Goal: Information Seeking & Learning: Learn about a topic

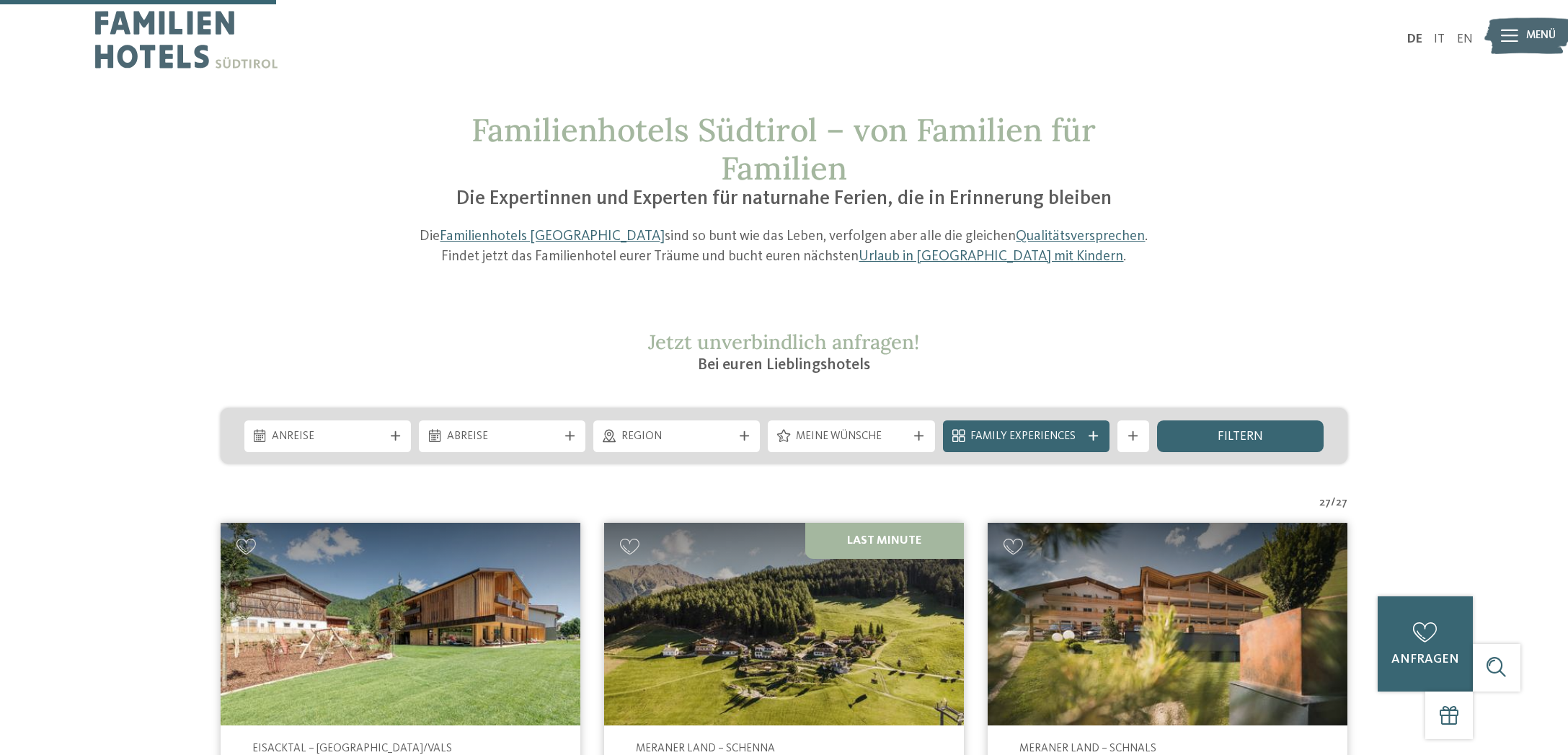
scroll to position [929, 0]
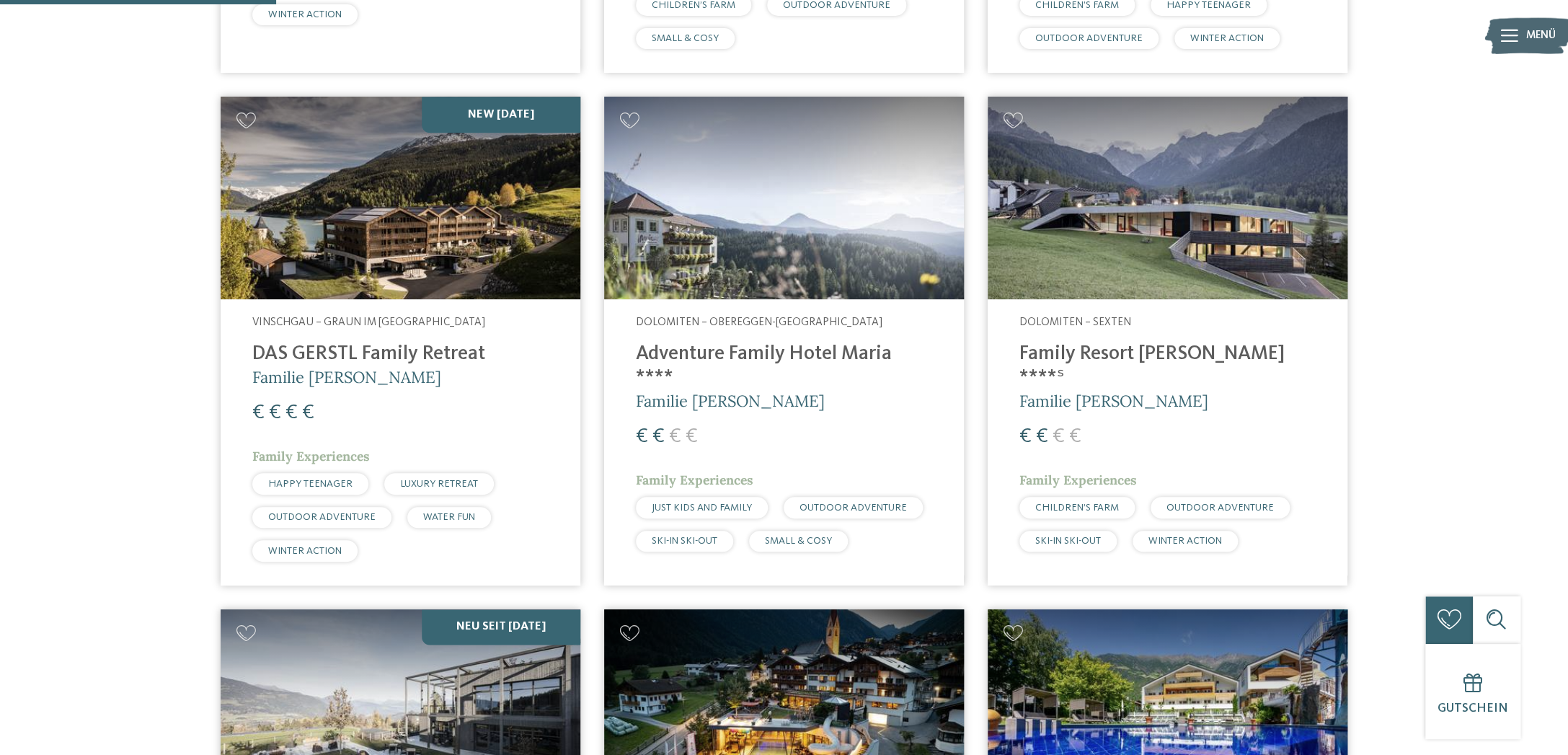
click at [740, 272] on img at bounding box center [784, 198] width 360 height 203
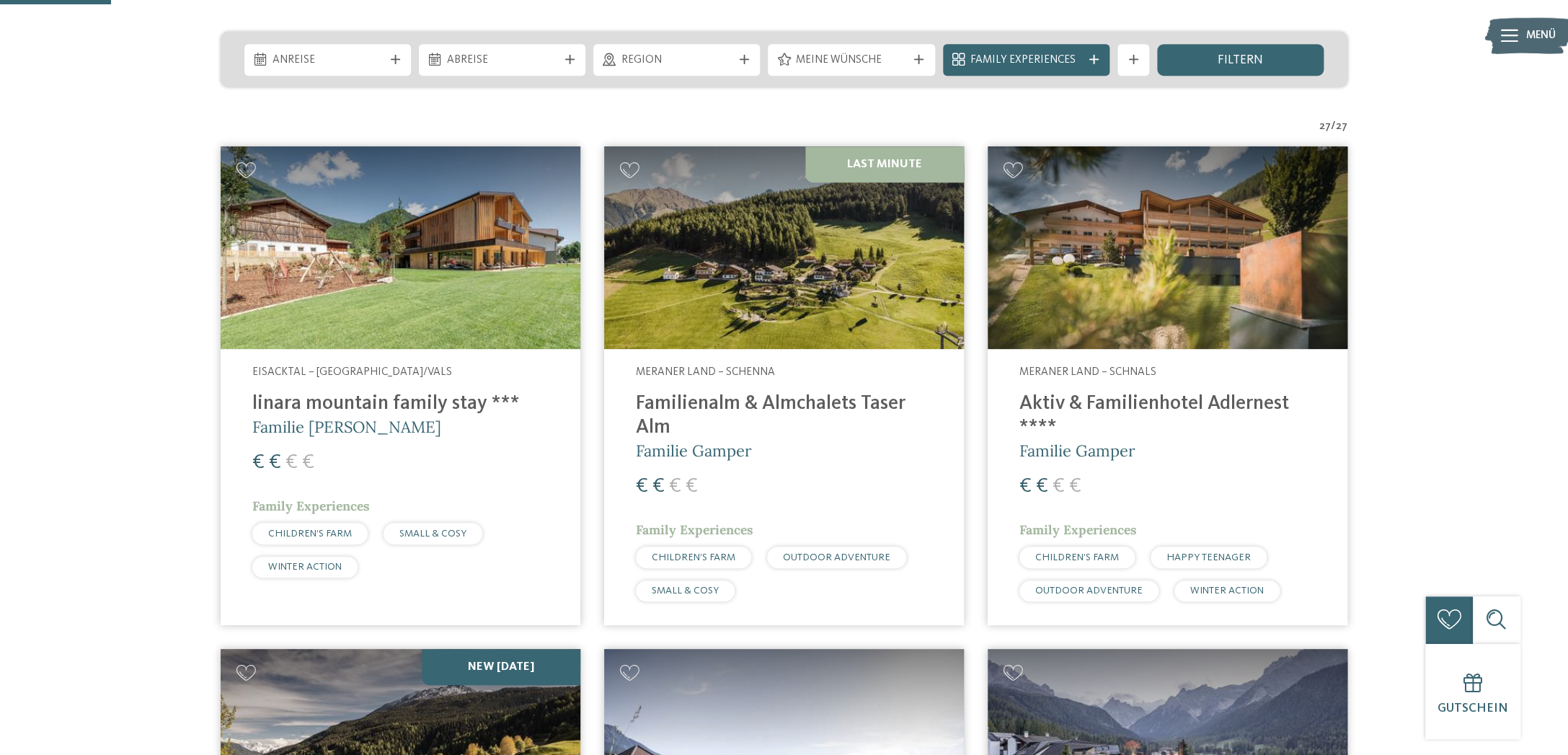
scroll to position [383, 0]
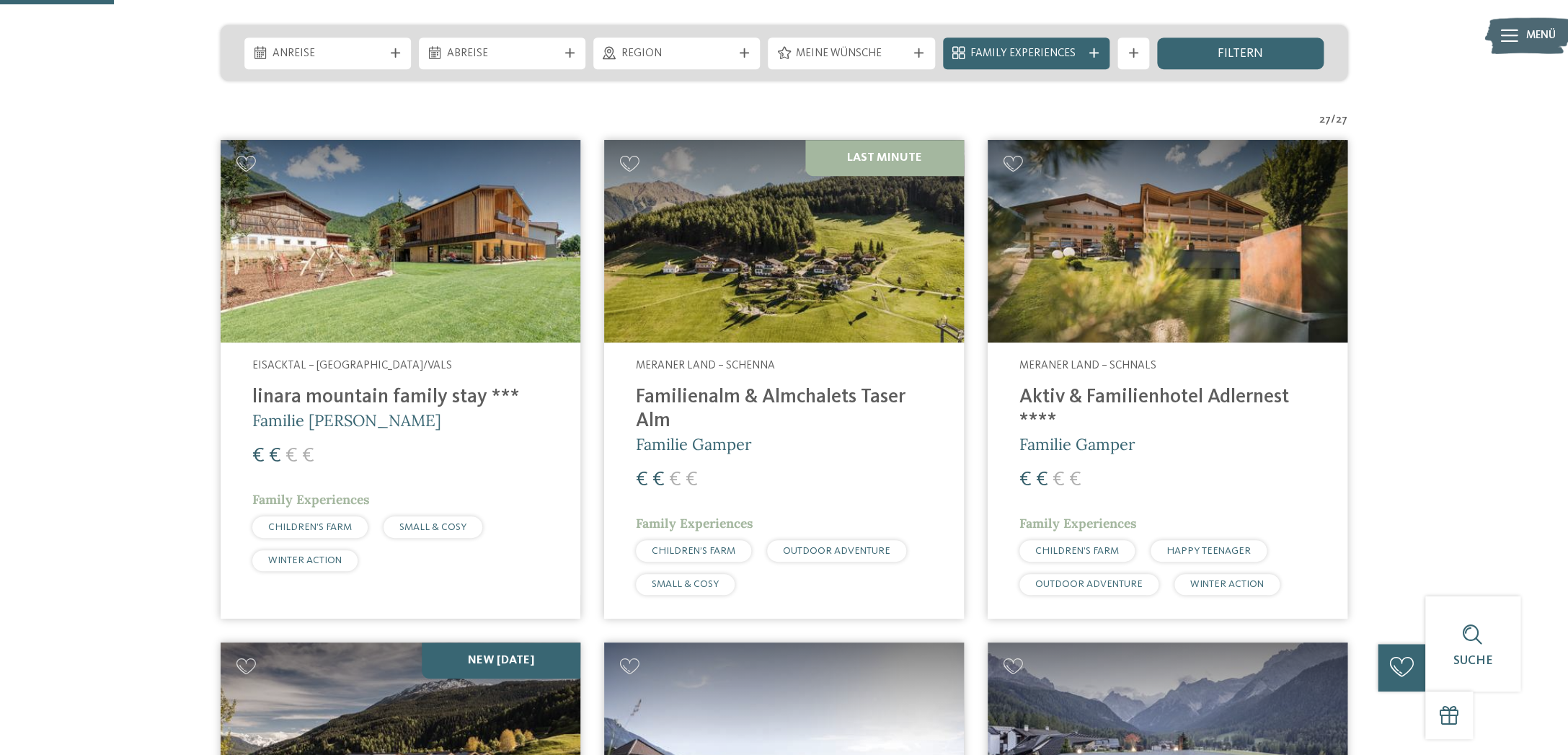
click at [813, 467] on div "€ € € €" at bounding box center [784, 480] width 296 height 29
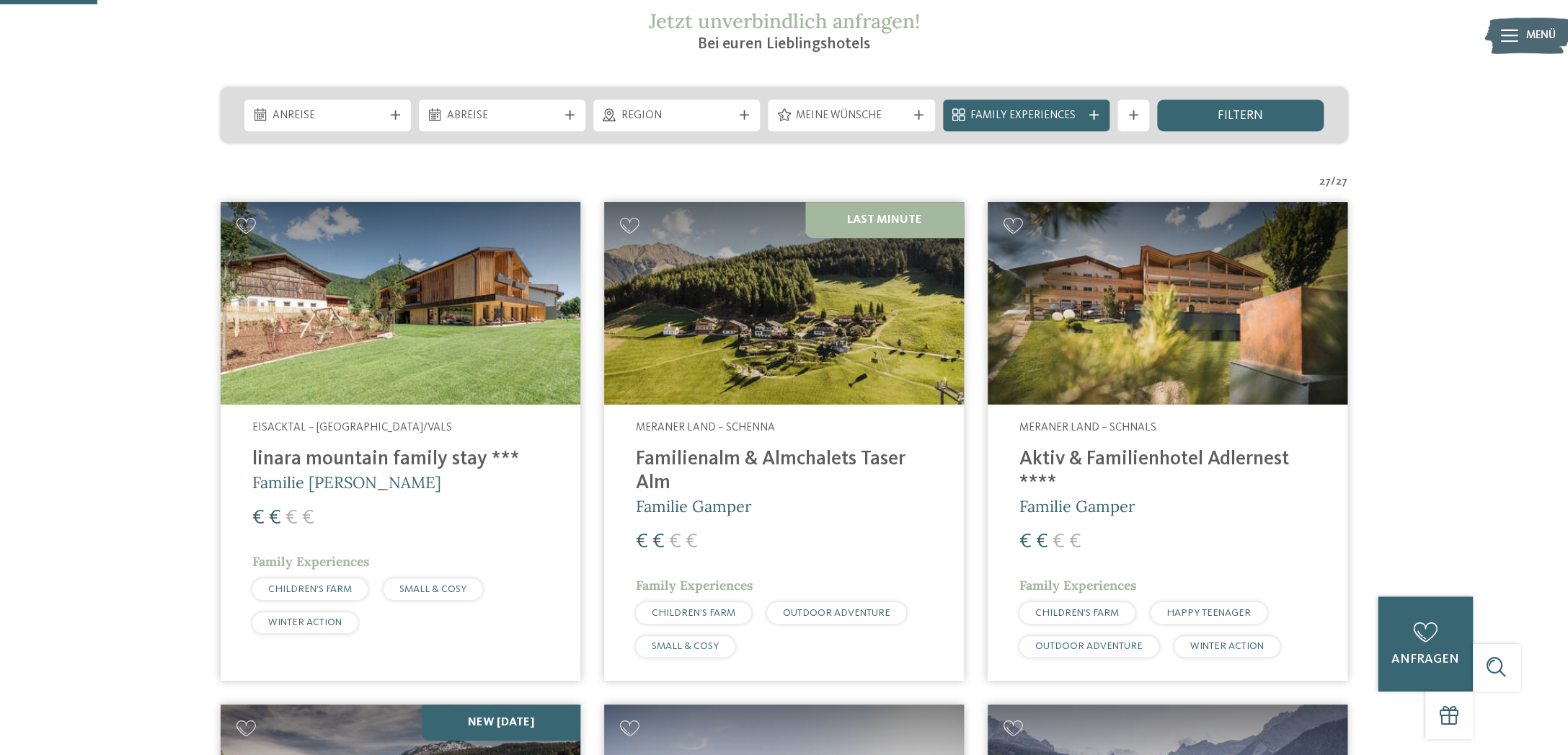
scroll to position [320, 0]
click at [386, 342] on img at bounding box center [400, 304] width 360 height 203
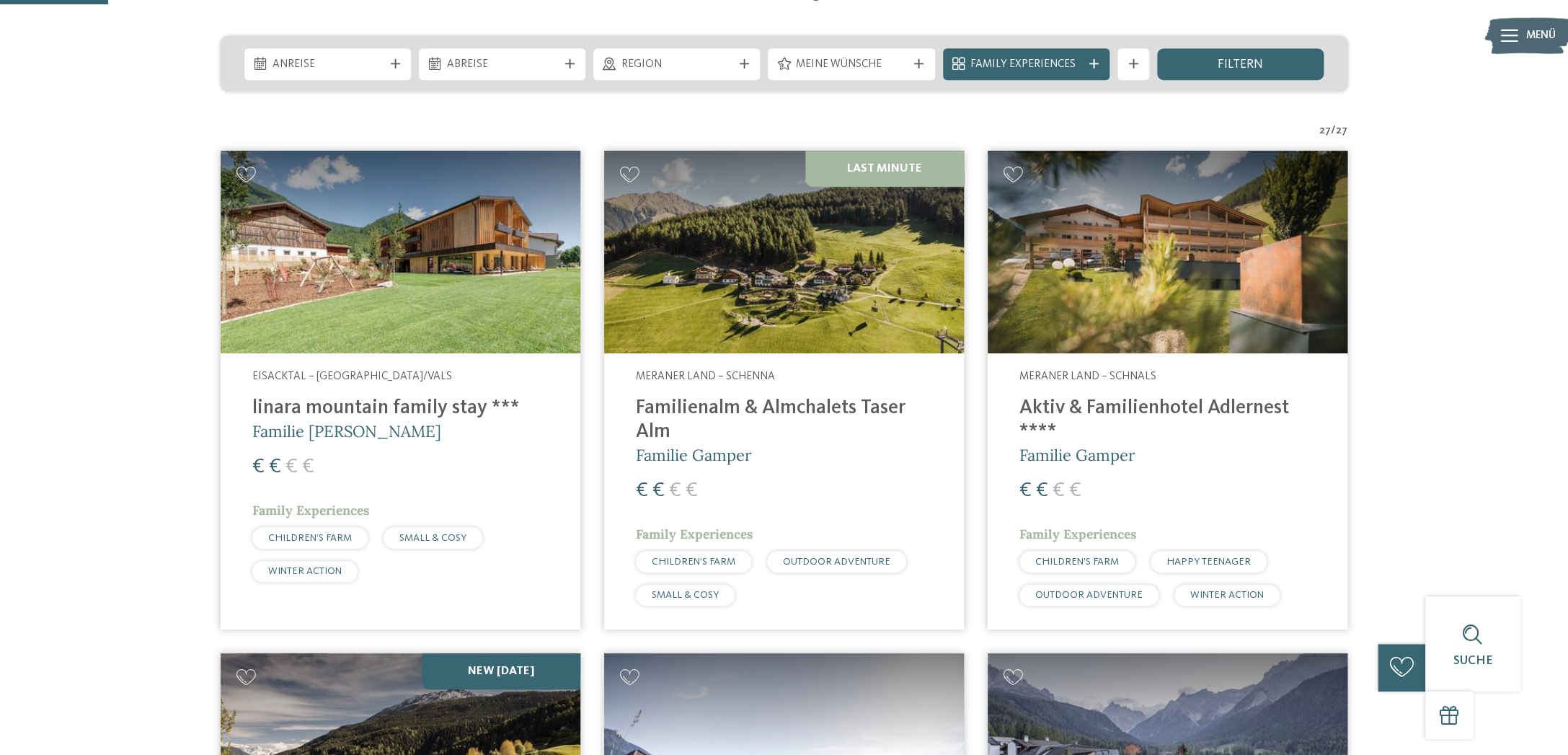
scroll to position [374, 0]
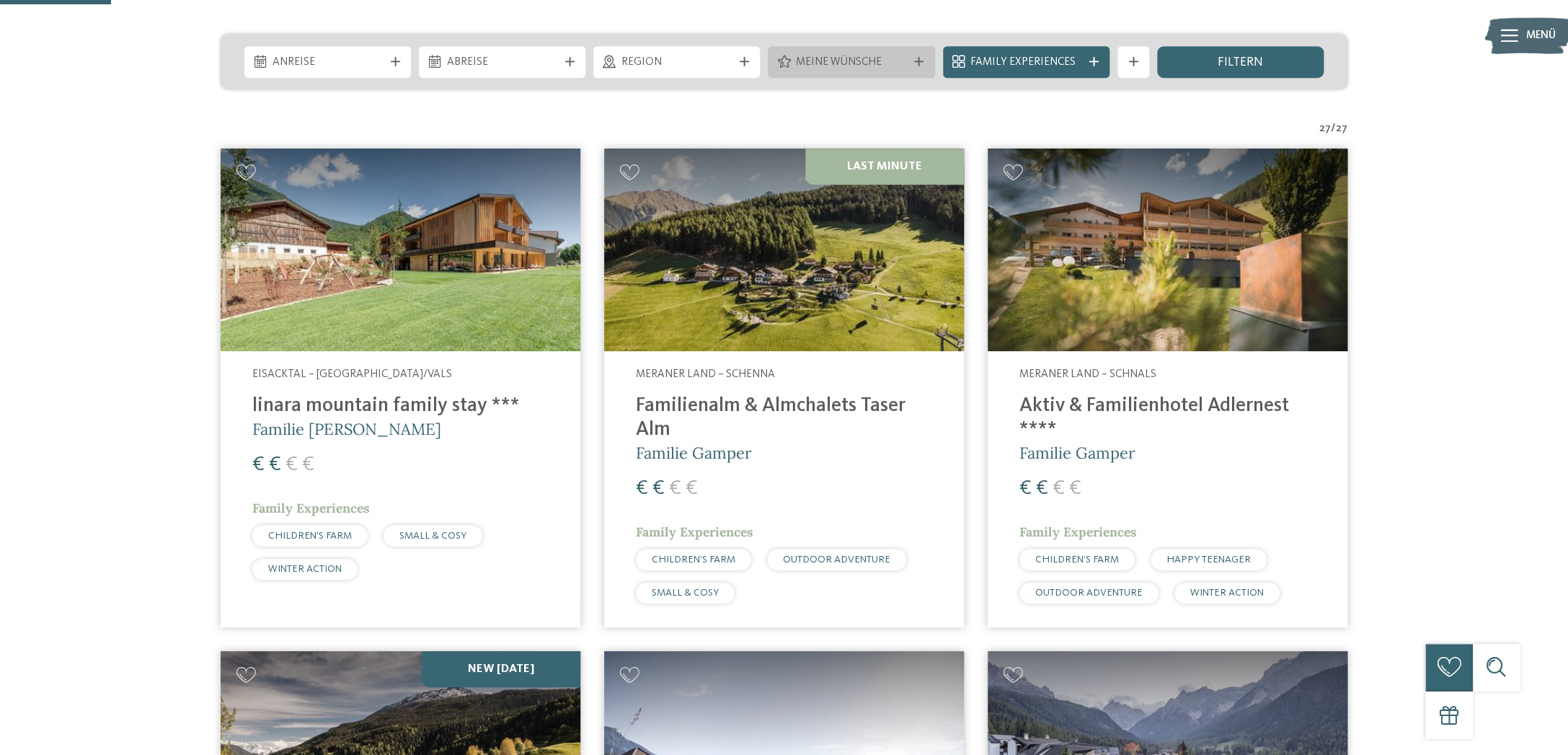
click at [902, 62] on span "Meine Wünsche" at bounding box center [852, 63] width 111 height 16
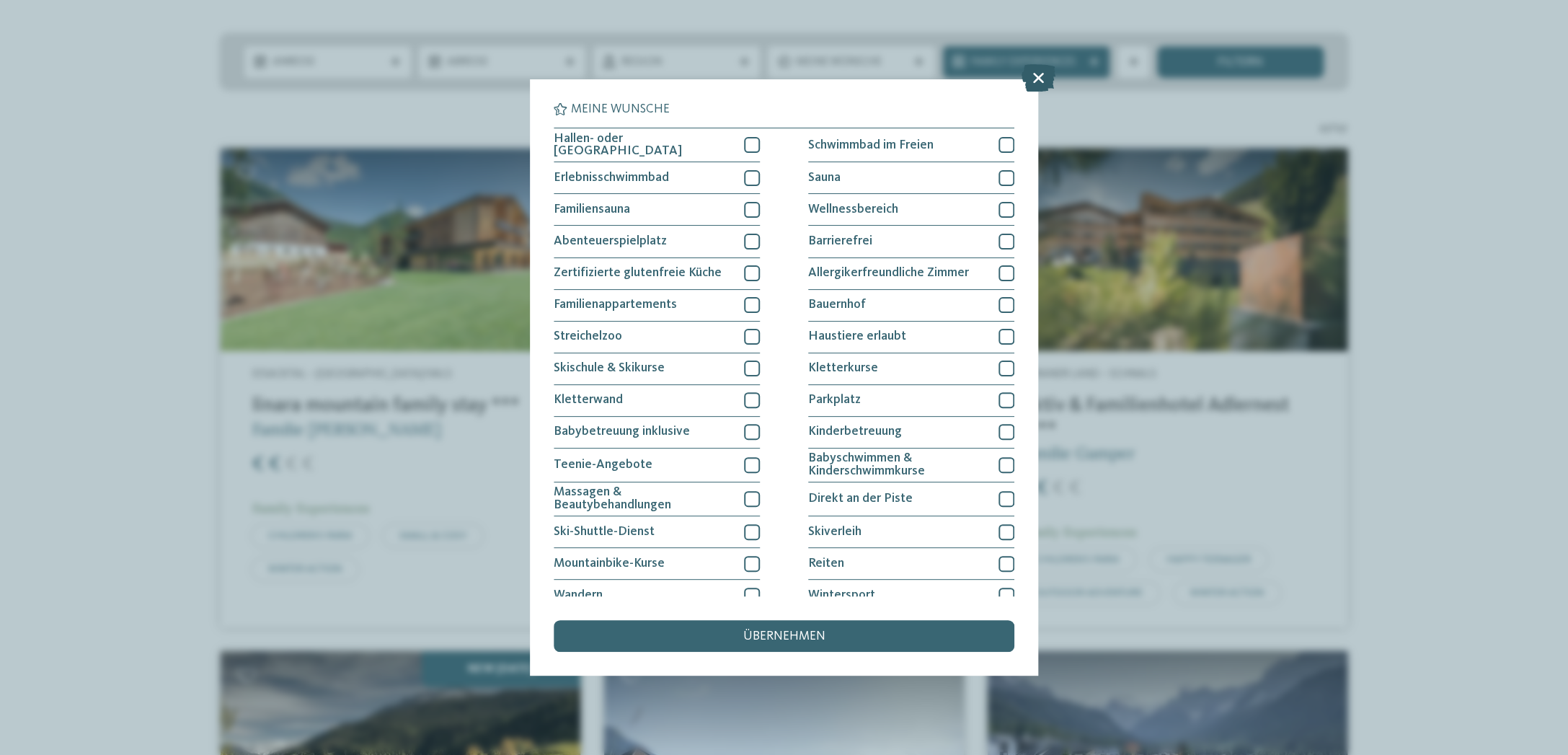
click at [1040, 82] on icon at bounding box center [1038, 78] width 34 height 27
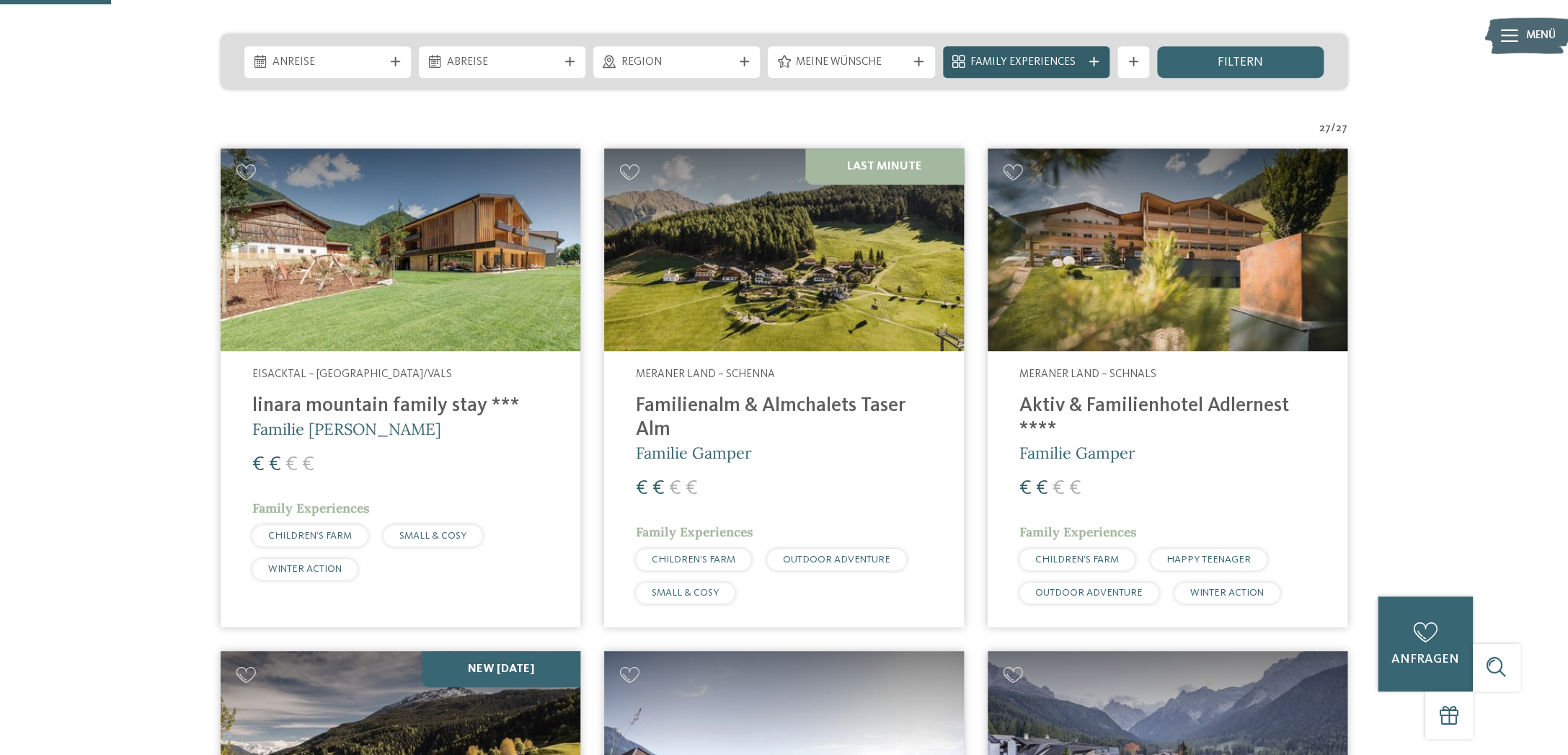
click at [1087, 65] on div at bounding box center [1094, 62] width 16 height 10
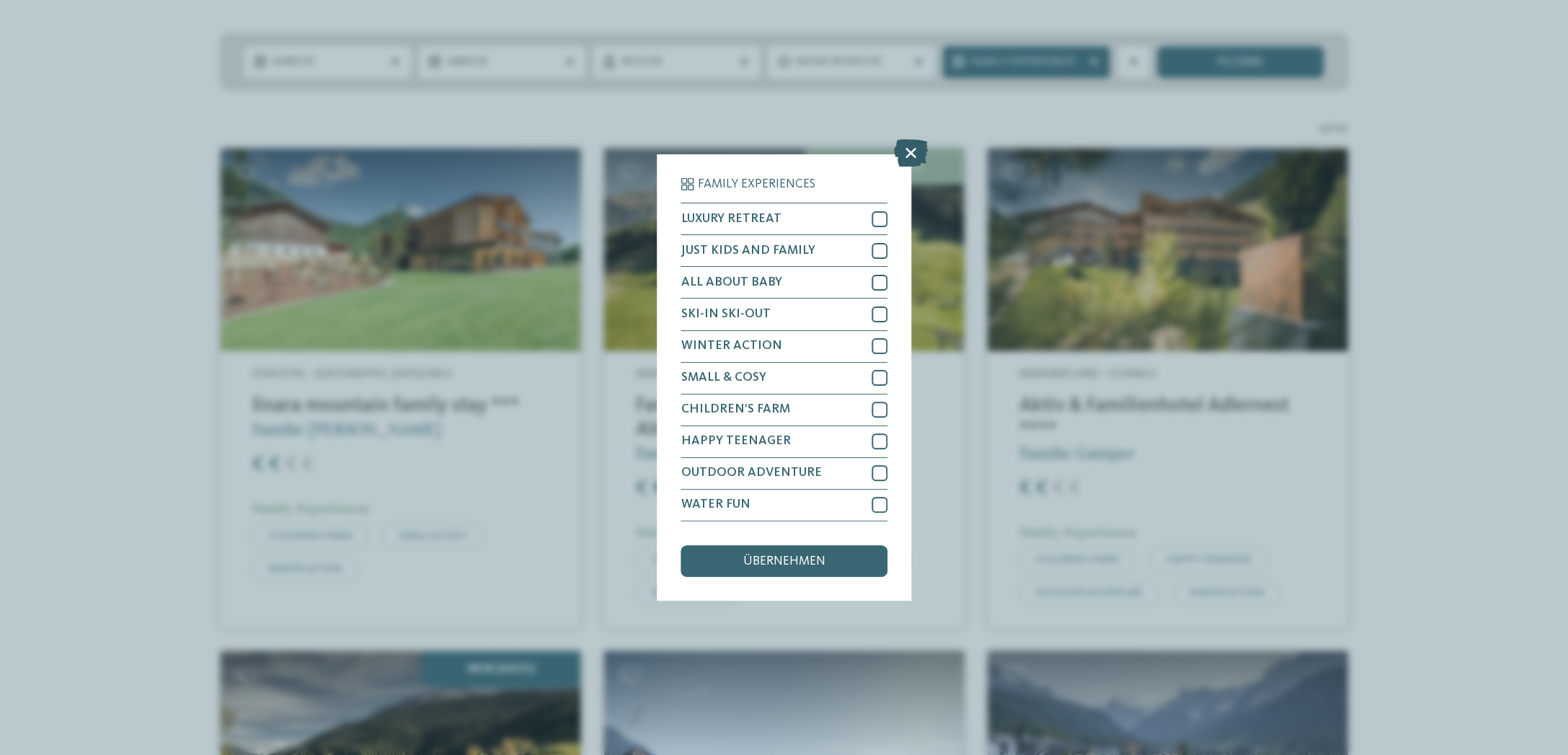
click at [910, 153] on icon at bounding box center [911, 153] width 34 height 27
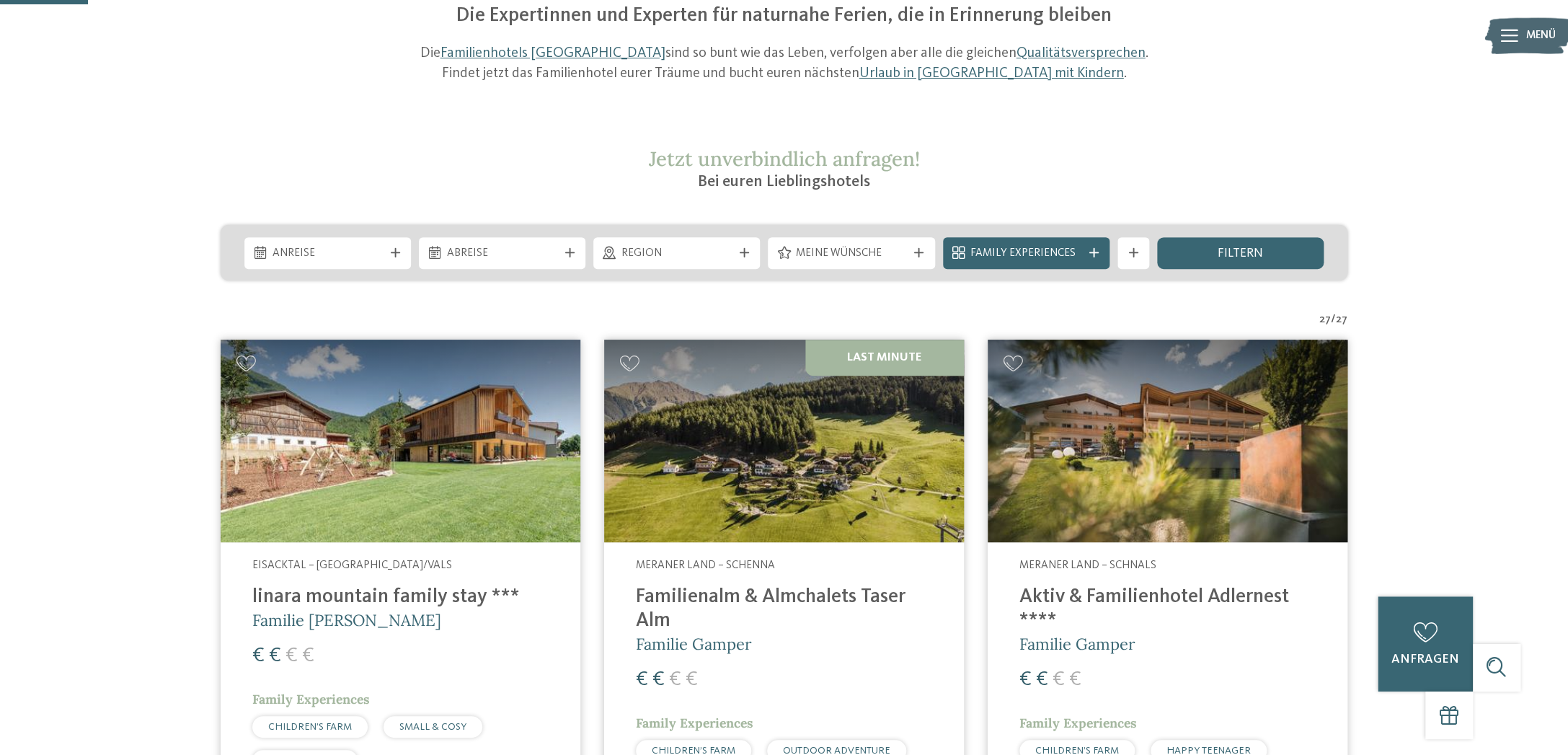
scroll to position [0, 0]
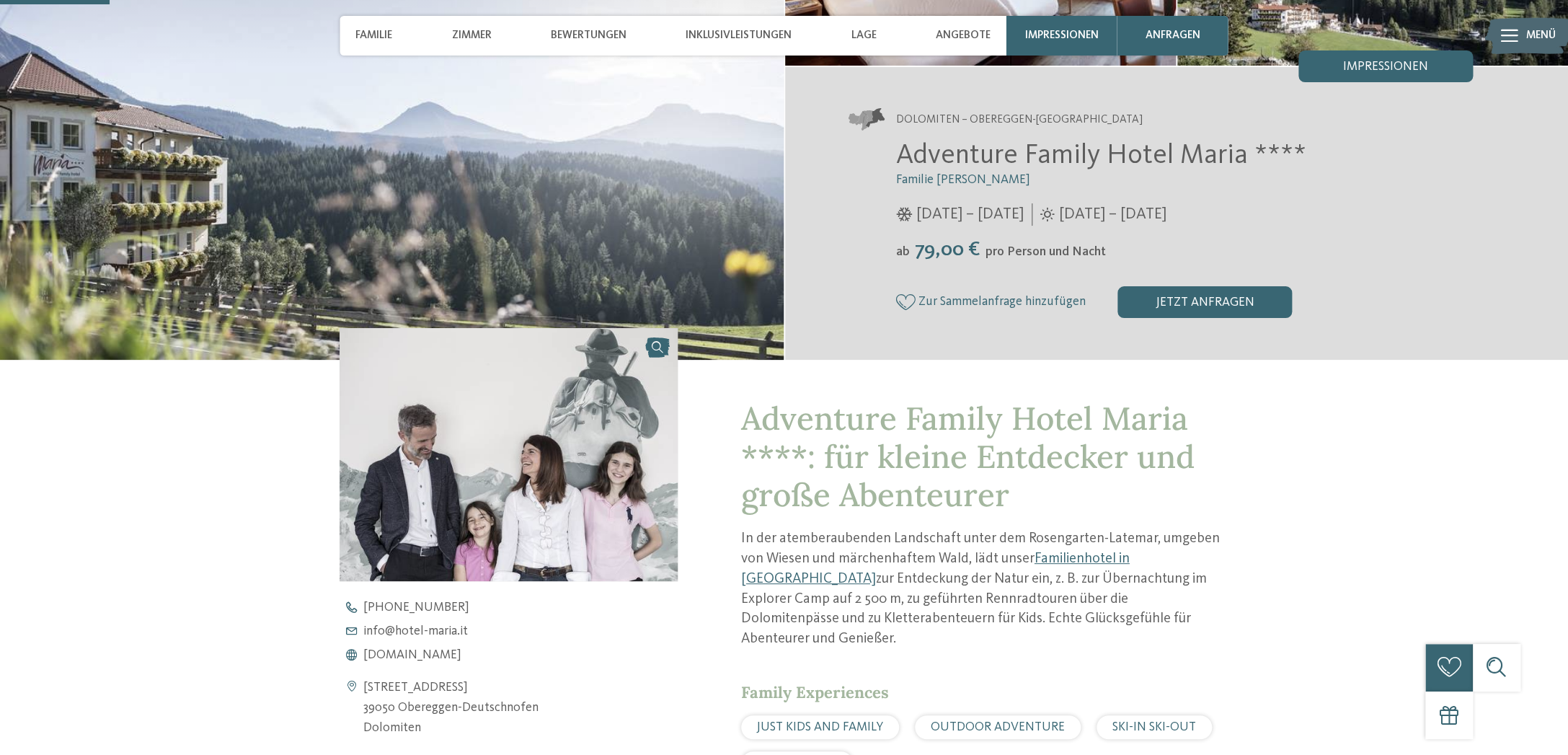
scroll to position [456, 0]
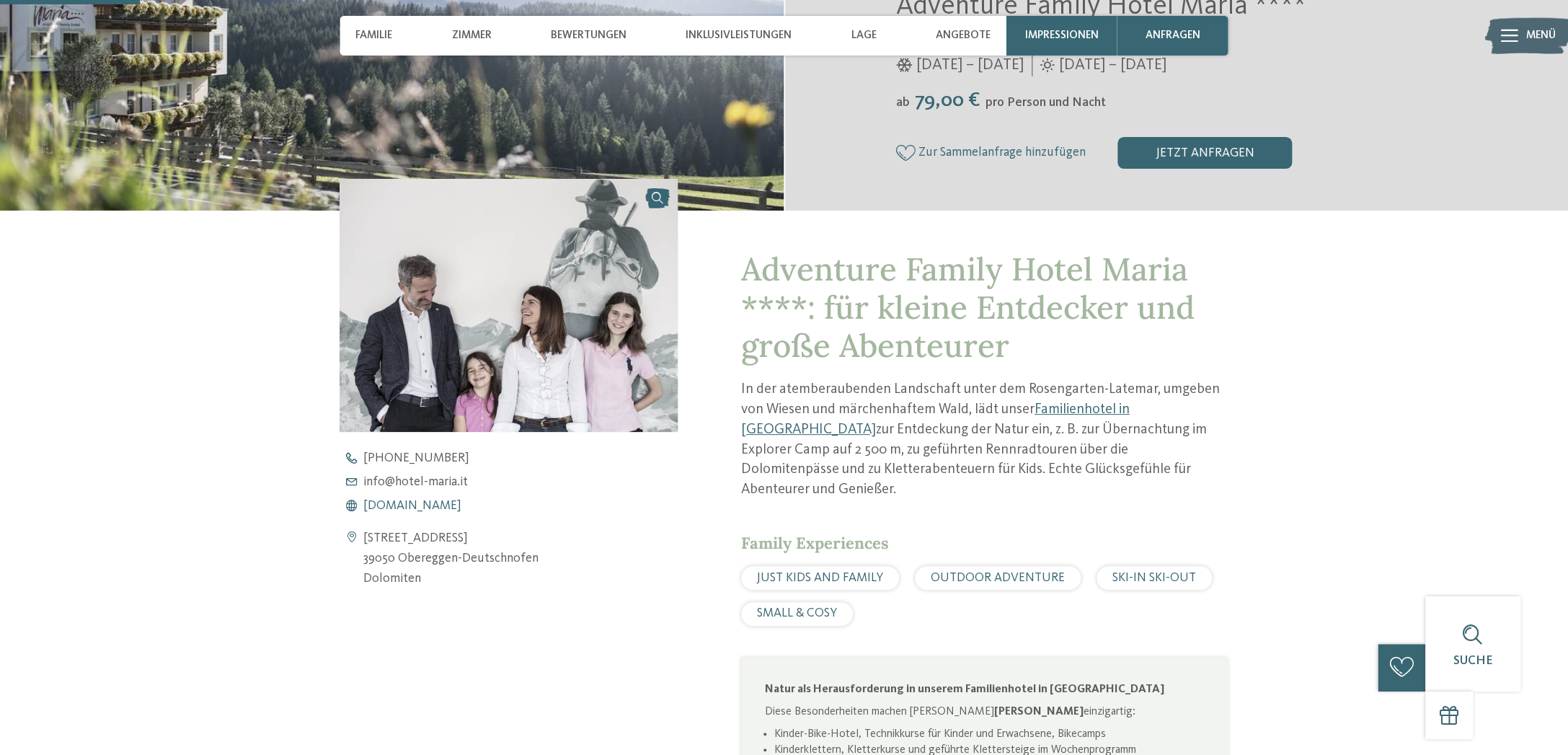
click at [424, 508] on span "[DOMAIN_NAME]" at bounding box center [412, 506] width 98 height 13
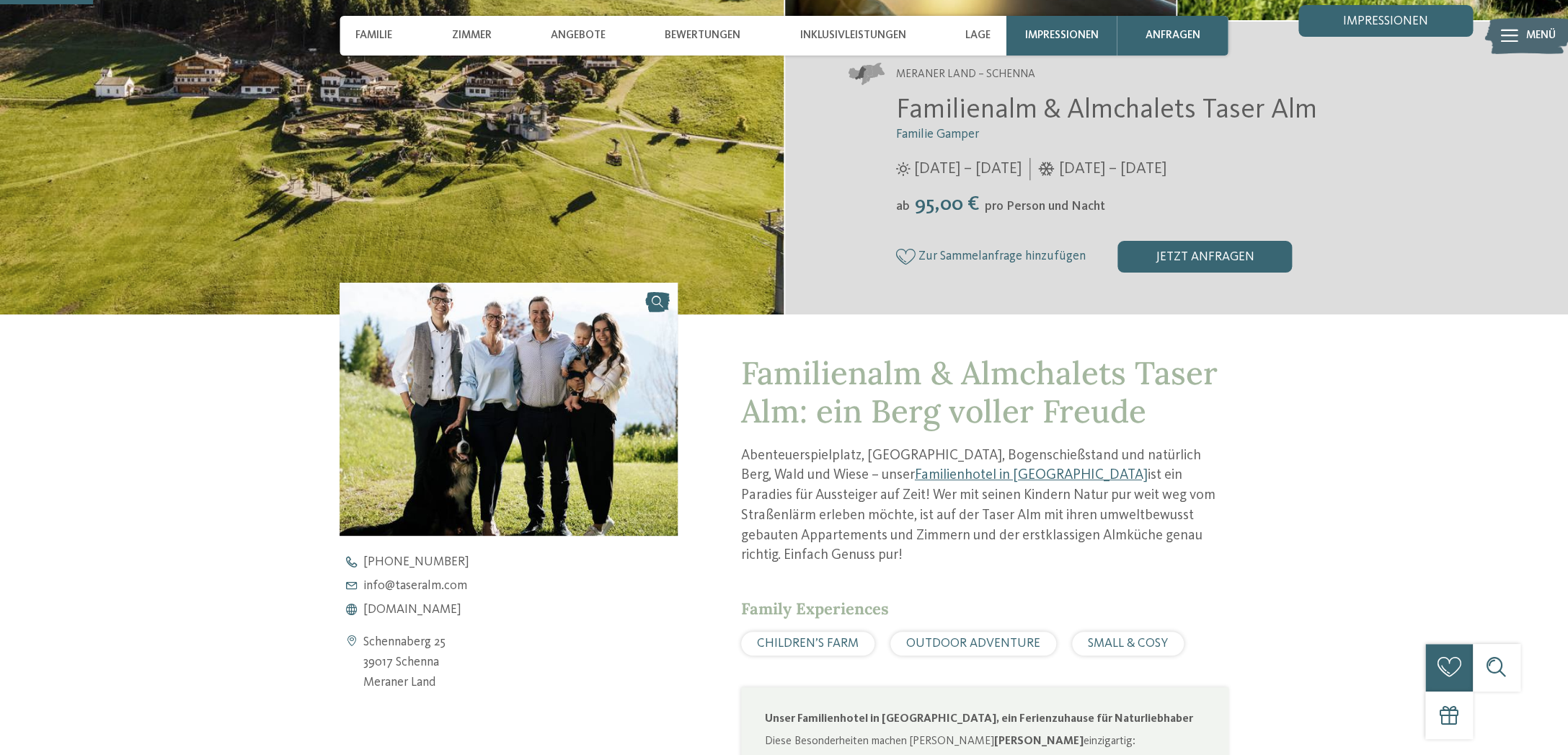
scroll to position [340, 0]
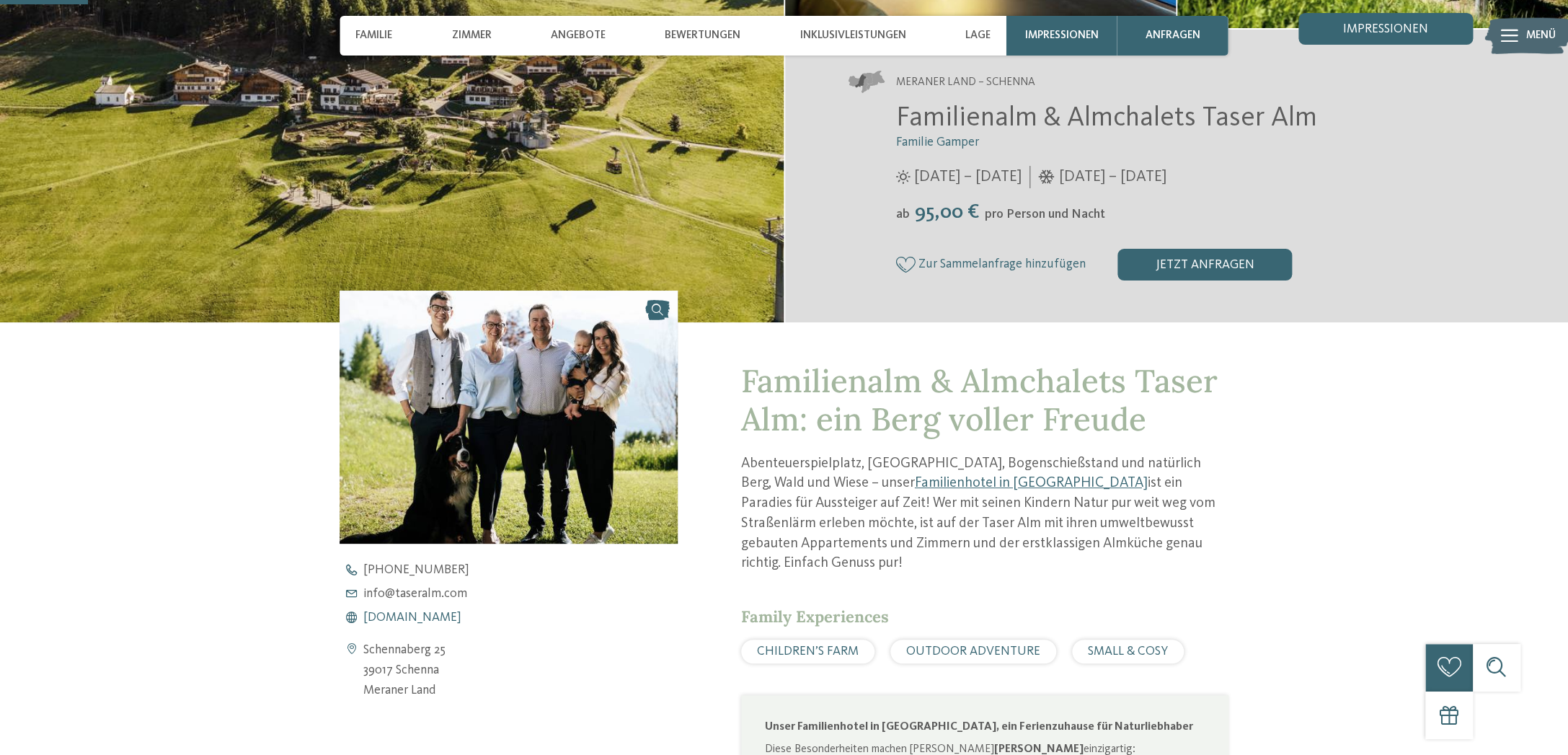
click at [427, 626] on div "Schennaberg 25 39017 Schenna Meraner Land +39 0473 945 615 info@ no-spam. taser…" at bounding box center [509, 632] width 337 height 137
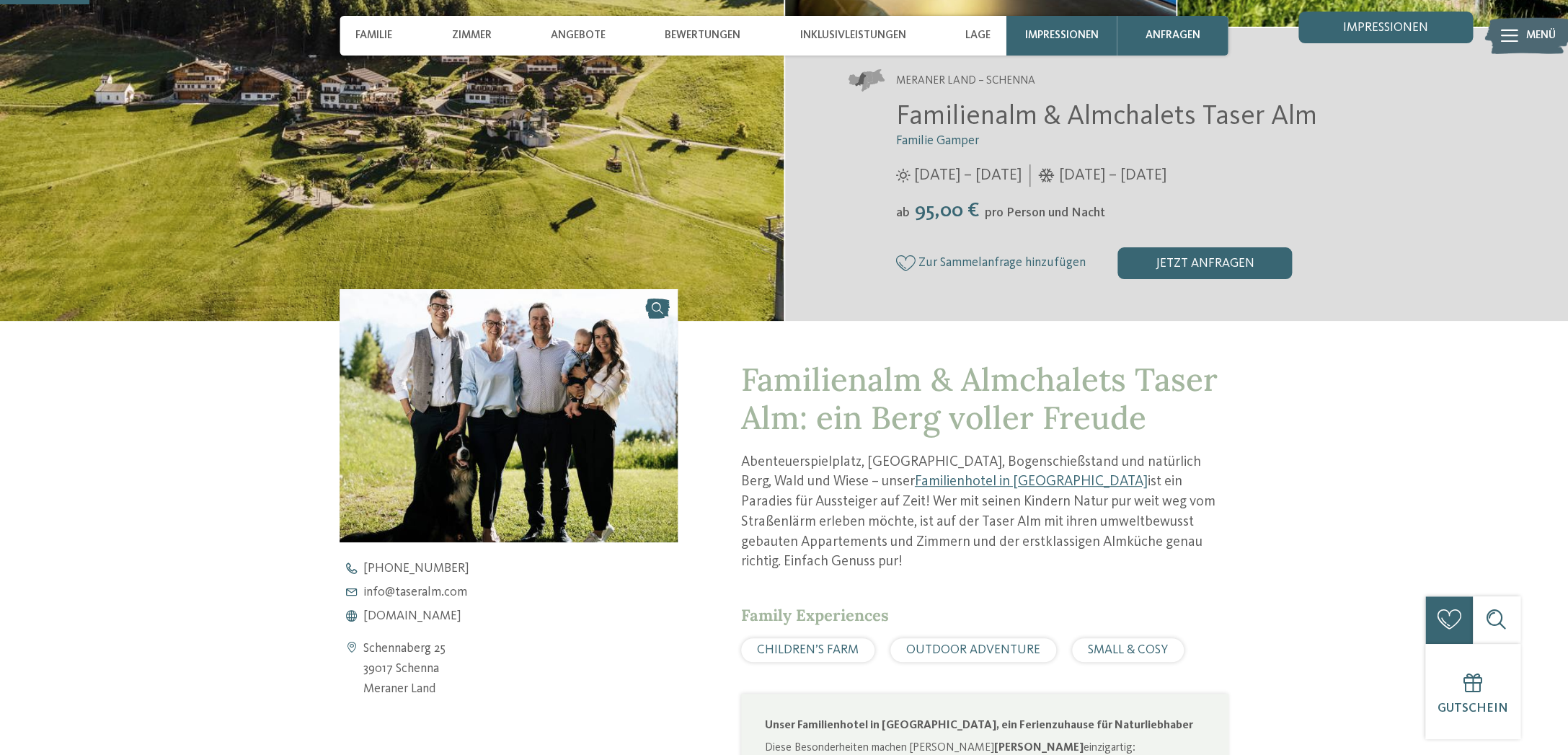
scroll to position [342, 0]
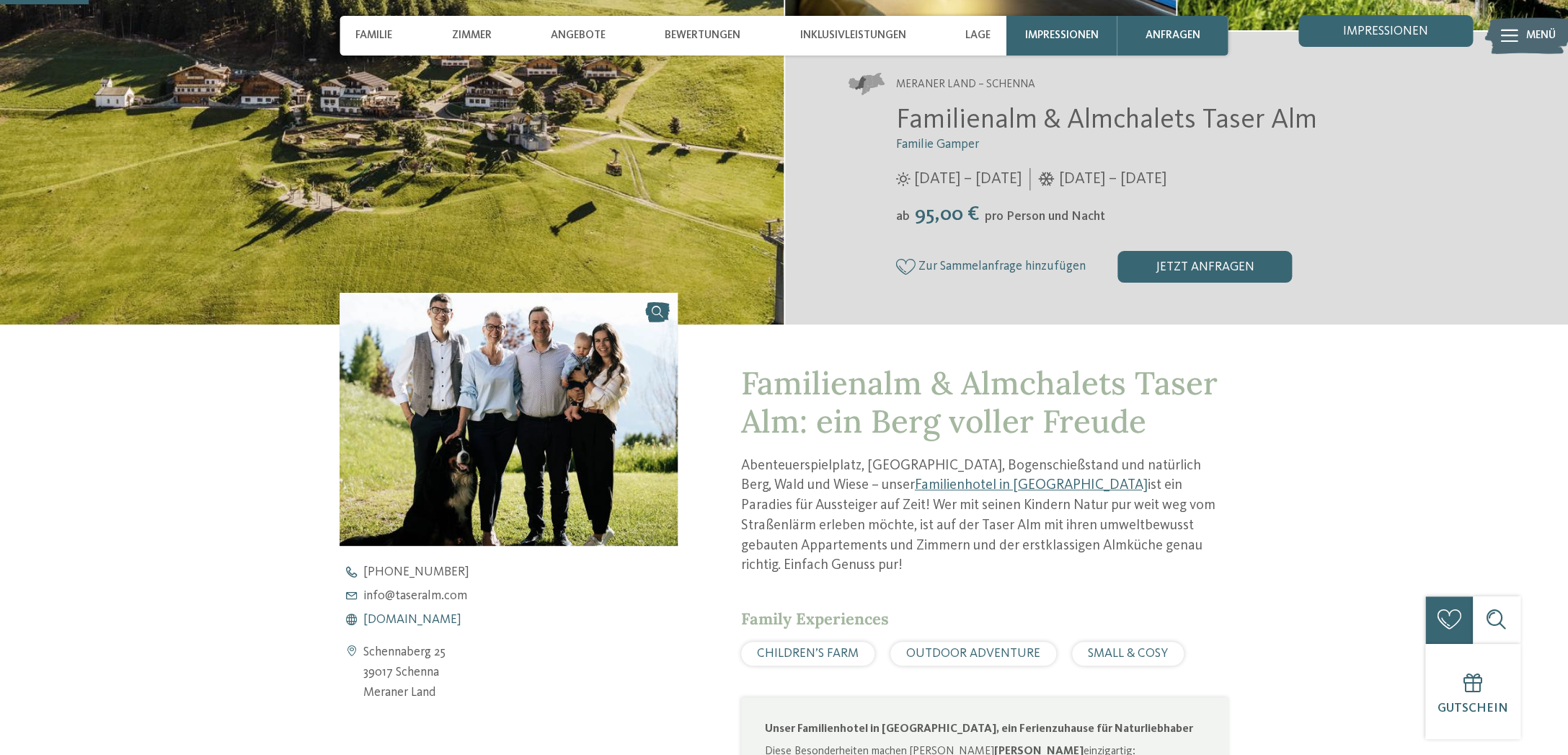
click at [426, 618] on span "www.taseralm.com" at bounding box center [412, 620] width 98 height 13
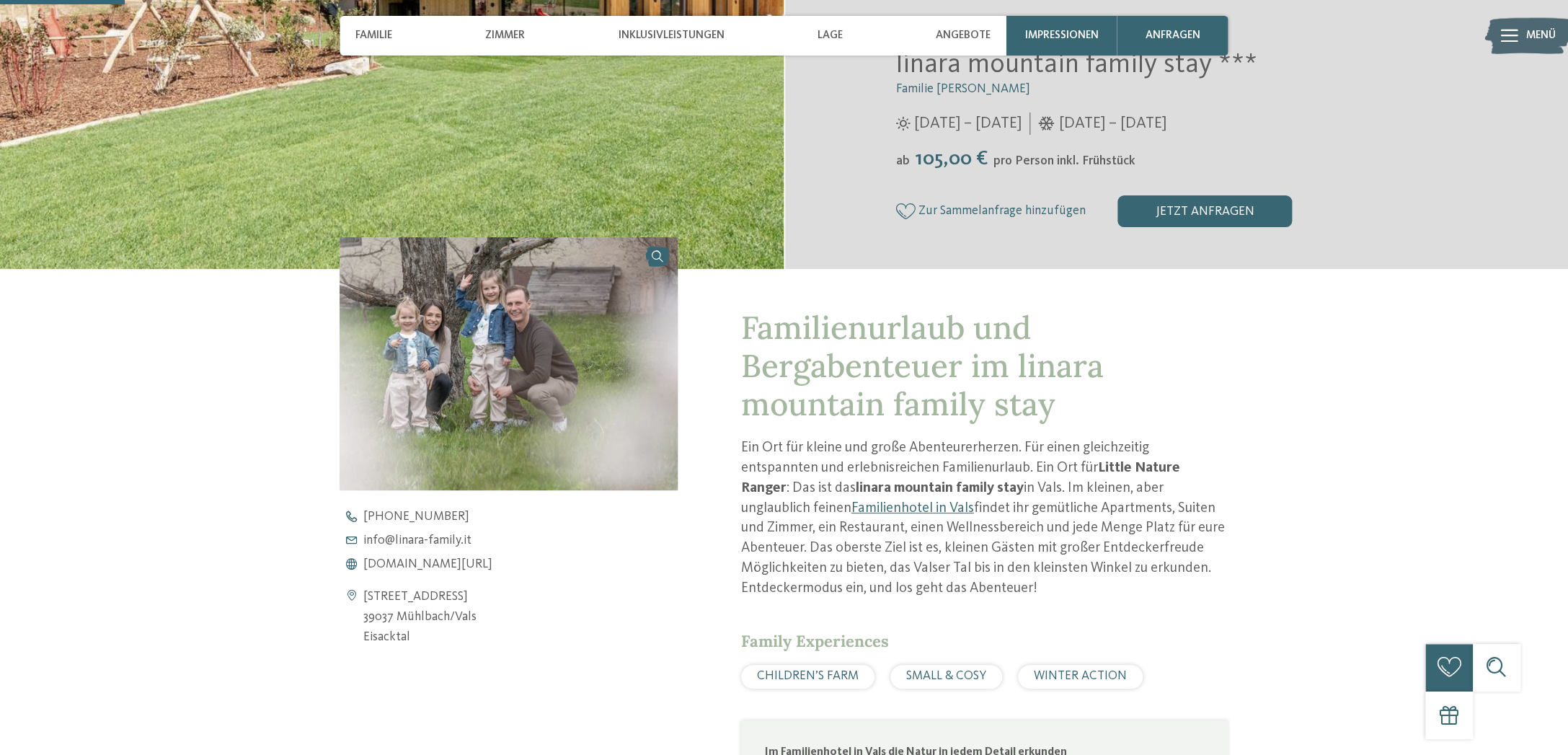
scroll to position [401, 0]
click at [446, 559] on span "[DOMAIN_NAME][URL]" at bounding box center [428, 562] width 129 height 13
